Goal: Check status: Check status

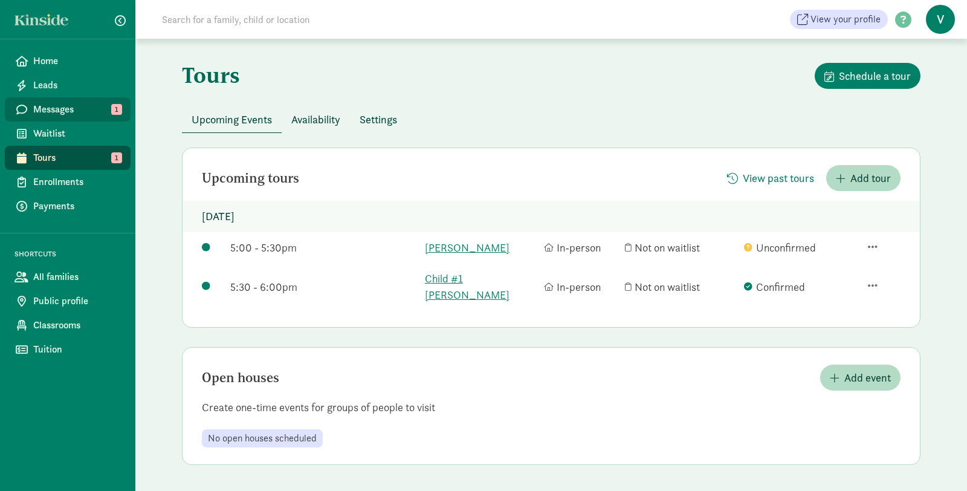
click at [73, 114] on span "Messages" at bounding box center [77, 109] width 88 height 15
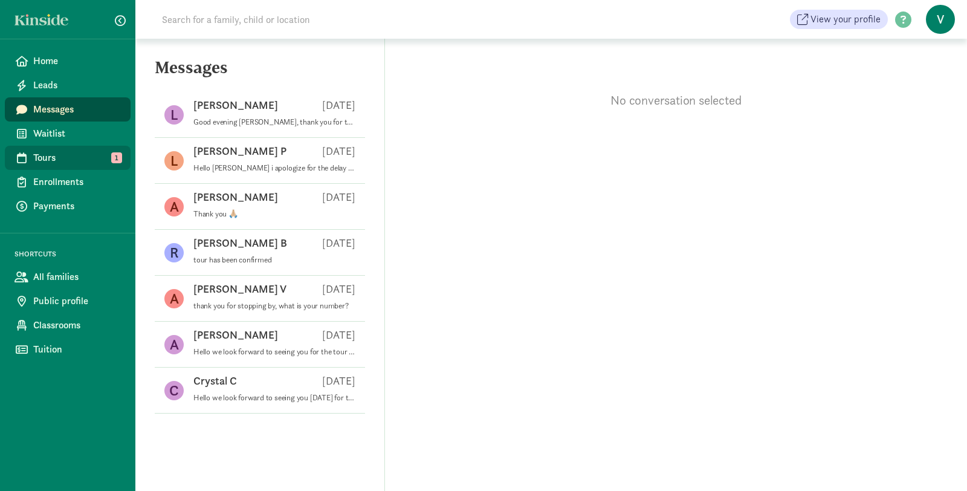
click at [77, 160] on span "Tours" at bounding box center [77, 158] width 88 height 15
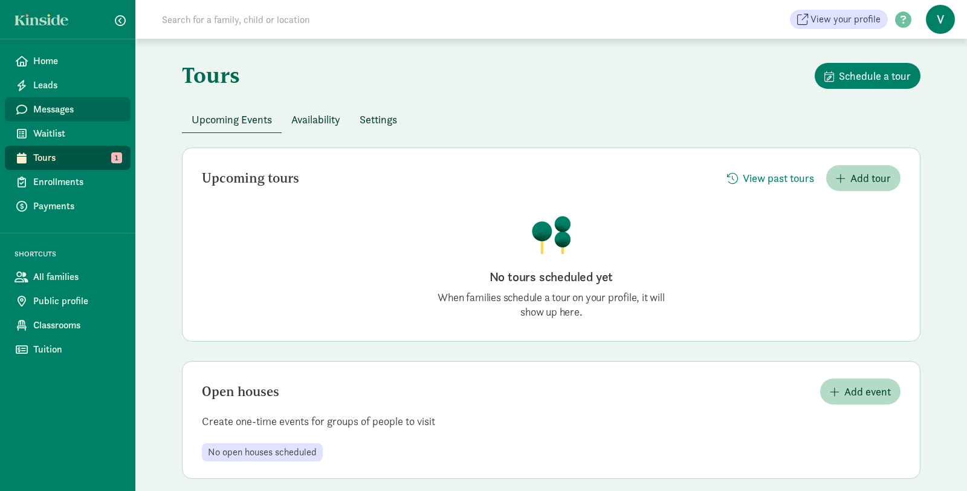
click at [74, 110] on span "Messages" at bounding box center [77, 109] width 88 height 15
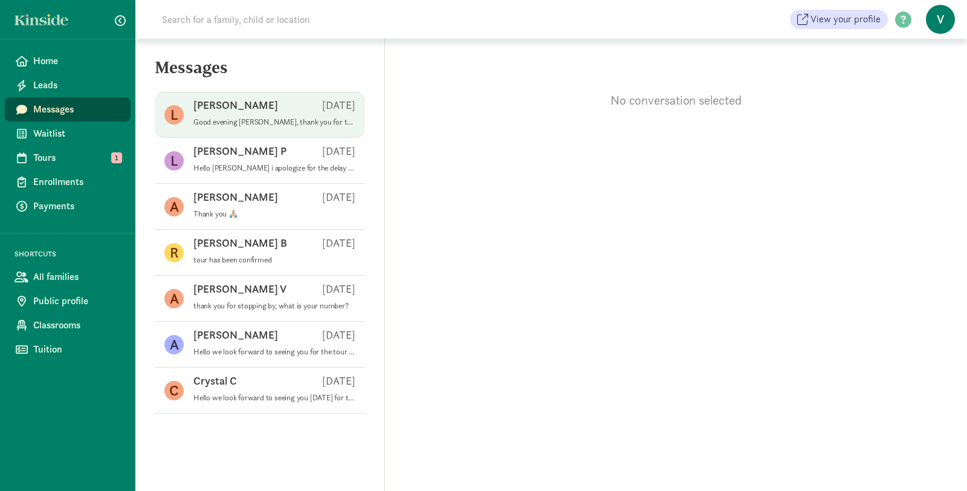
click at [249, 117] on p "Good evening Leah, thank you for taking the time to message us. We do have an o…" at bounding box center [274, 122] width 162 height 10
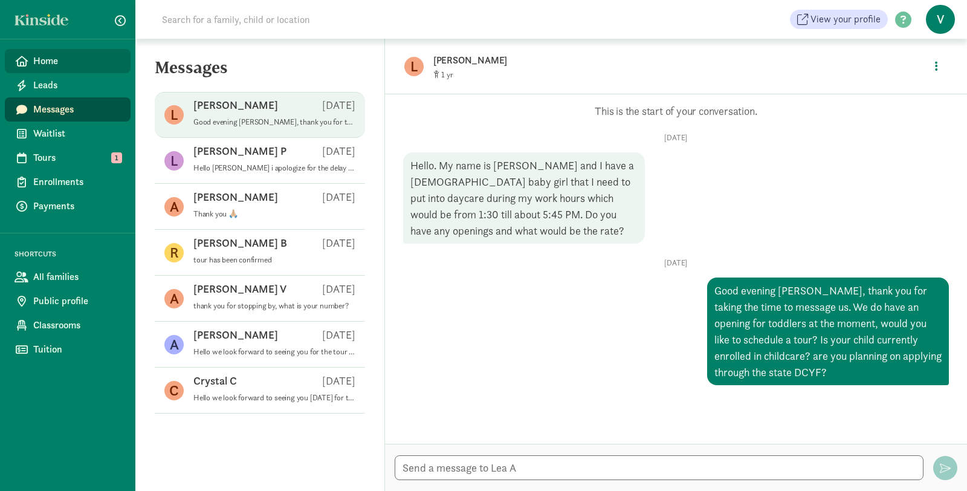
click at [73, 57] on span "Home" at bounding box center [77, 61] width 88 height 15
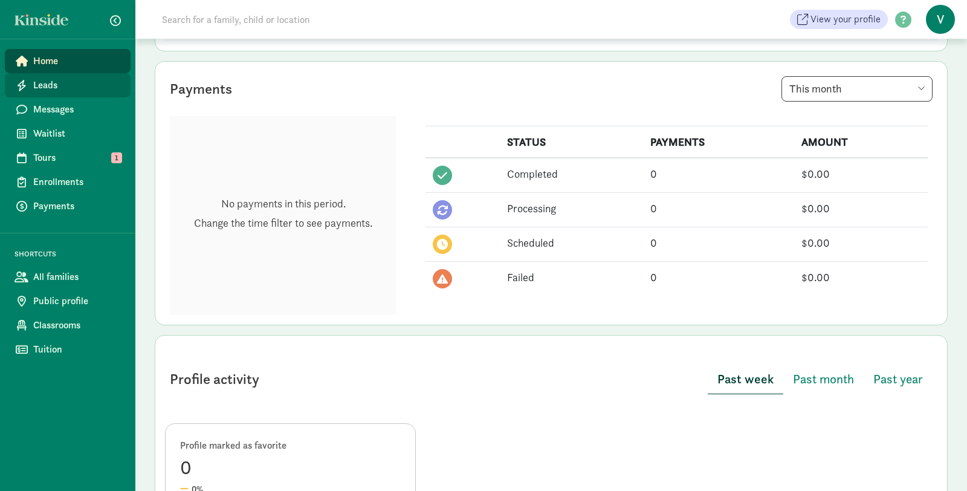
scroll to position [282, 0]
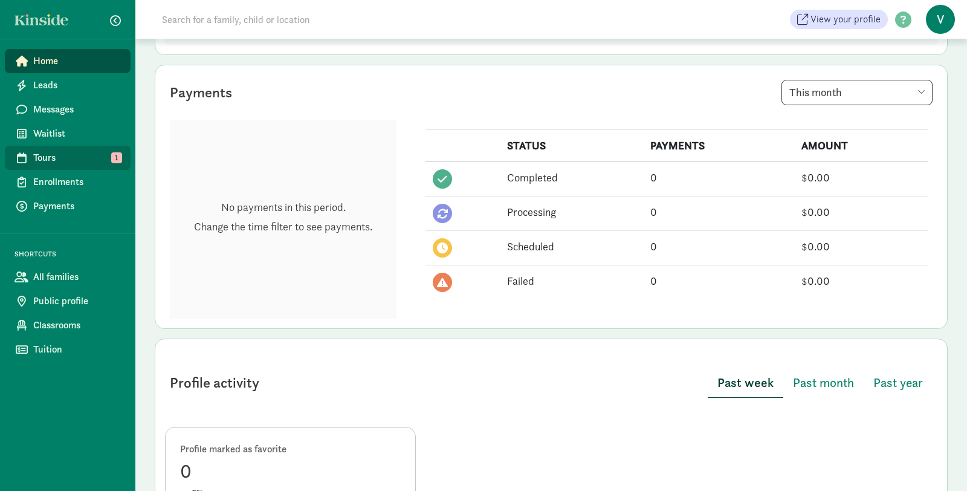
click at [37, 155] on span "Tours" at bounding box center [77, 158] width 88 height 15
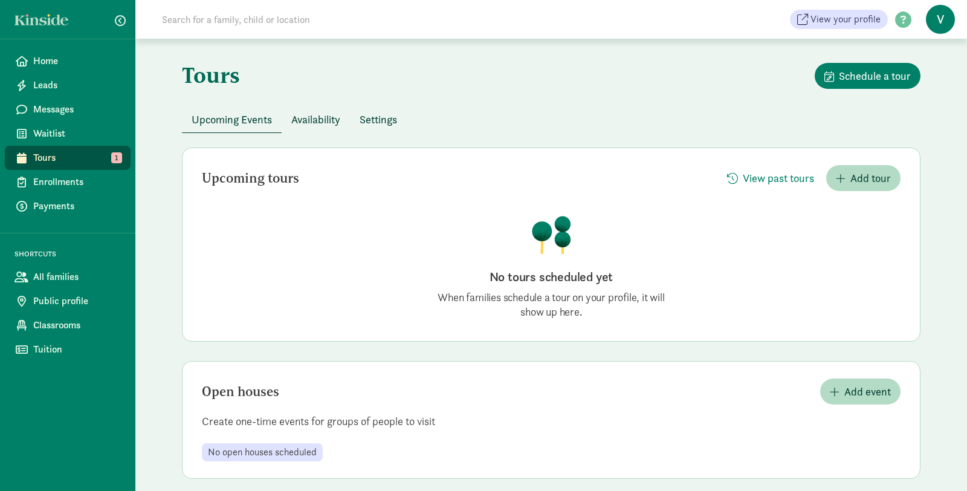
scroll to position [12, 0]
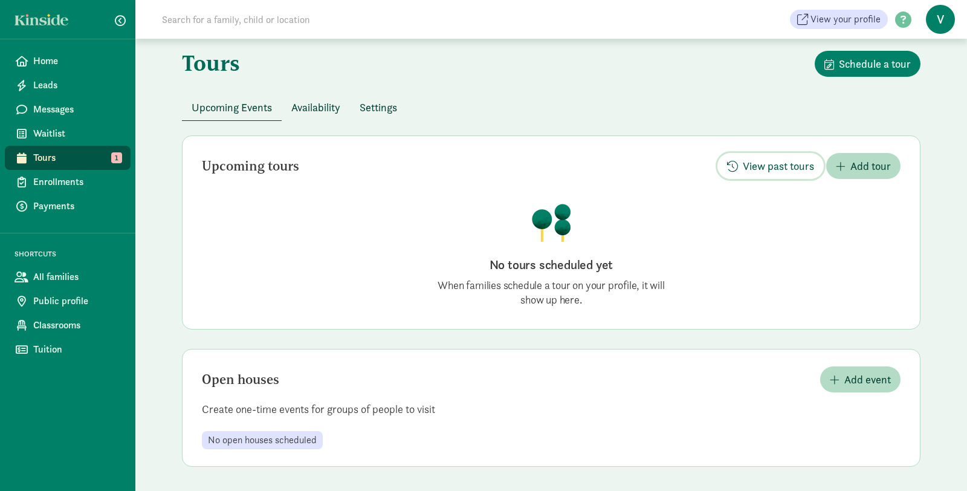
click at [755, 161] on span "View past tours" at bounding box center [778, 166] width 71 height 16
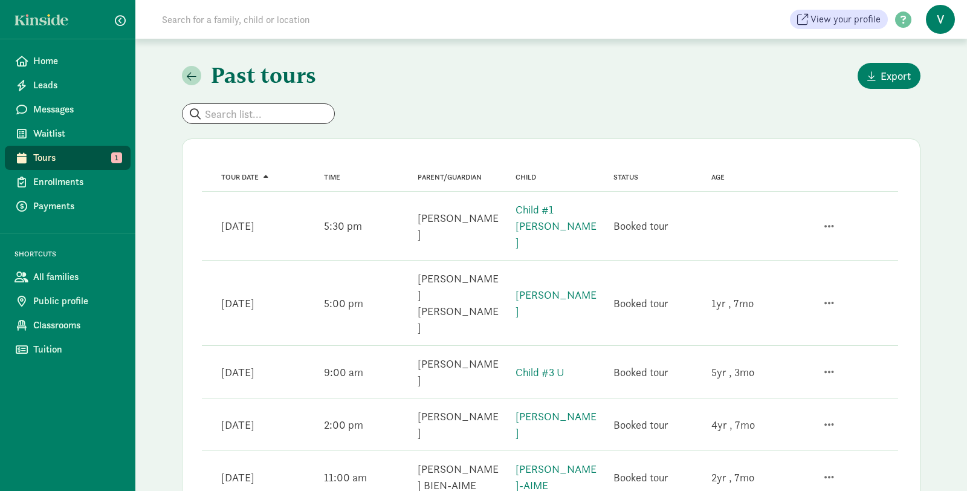
click at [304, 290] on div "Tour date Sep 10, 2025" at bounding box center [256, 303] width 98 height 26
click at [603, 261] on div "Tour date Sep 10, 2025 Time 5:00 pm Parent/guardian sandra Ramos vaquera Child …" at bounding box center [550, 303] width 697 height 85
click at [556, 288] on link "[PERSON_NAME]" at bounding box center [556, 303] width 81 height 30
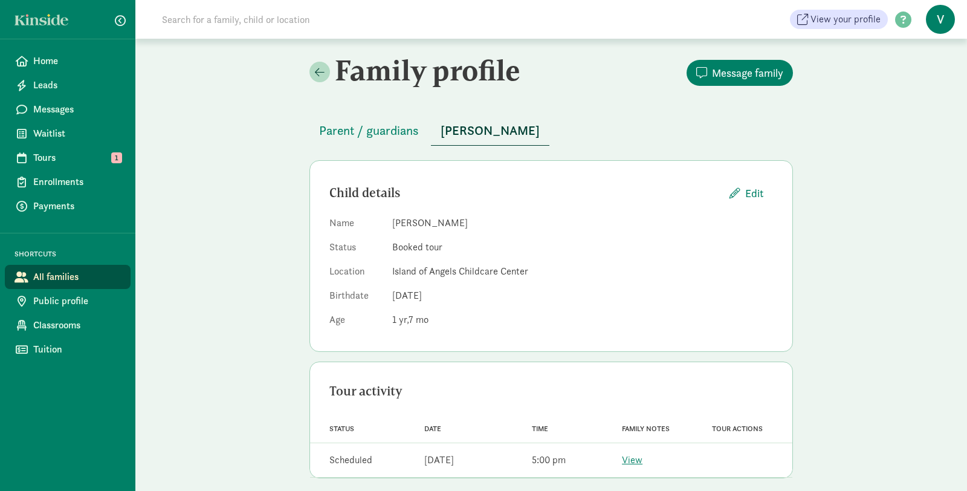
scroll to position [11, 0]
